Goal: Task Accomplishment & Management: Manage account settings

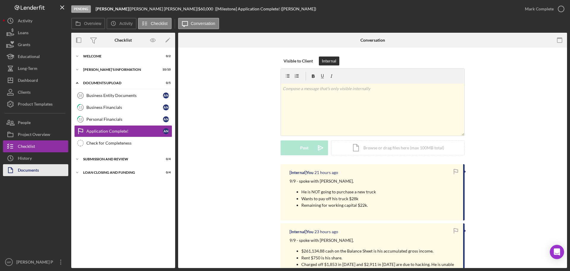
click at [35, 167] on div "Documents" at bounding box center [28, 170] width 21 height 13
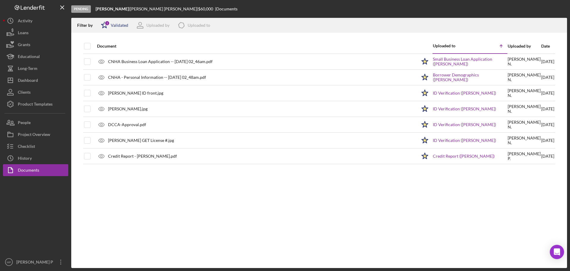
click at [119, 27] on div "Validated" at bounding box center [120, 25] width 18 height 5
click at [107, 55] on div "Not validated" at bounding box center [130, 56] width 59 height 7
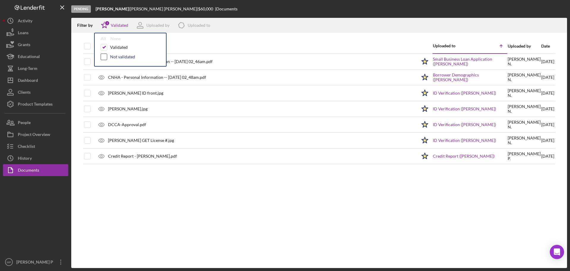
click at [103, 57] on input "checkbox" at bounding box center [104, 57] width 6 height 6
checkbox input "true"
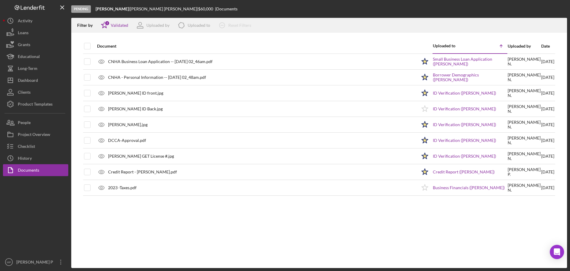
click at [258, 224] on div "Document Uploaded to Icon/Table Sort Arrow Uploaded by Date CNHA Business Loan …" at bounding box center [319, 153] width 496 height 229
